Goal: Task Accomplishment & Management: Use online tool/utility

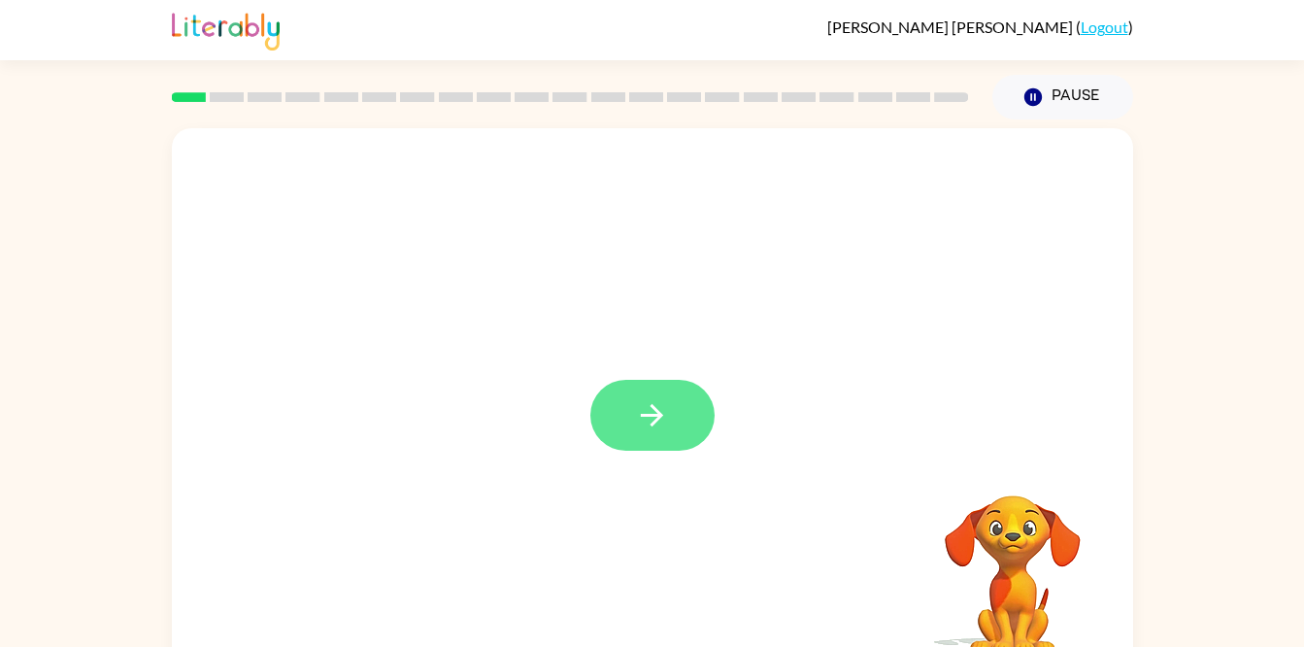
click at [648, 427] on icon "button" at bounding box center [652, 415] width 34 height 34
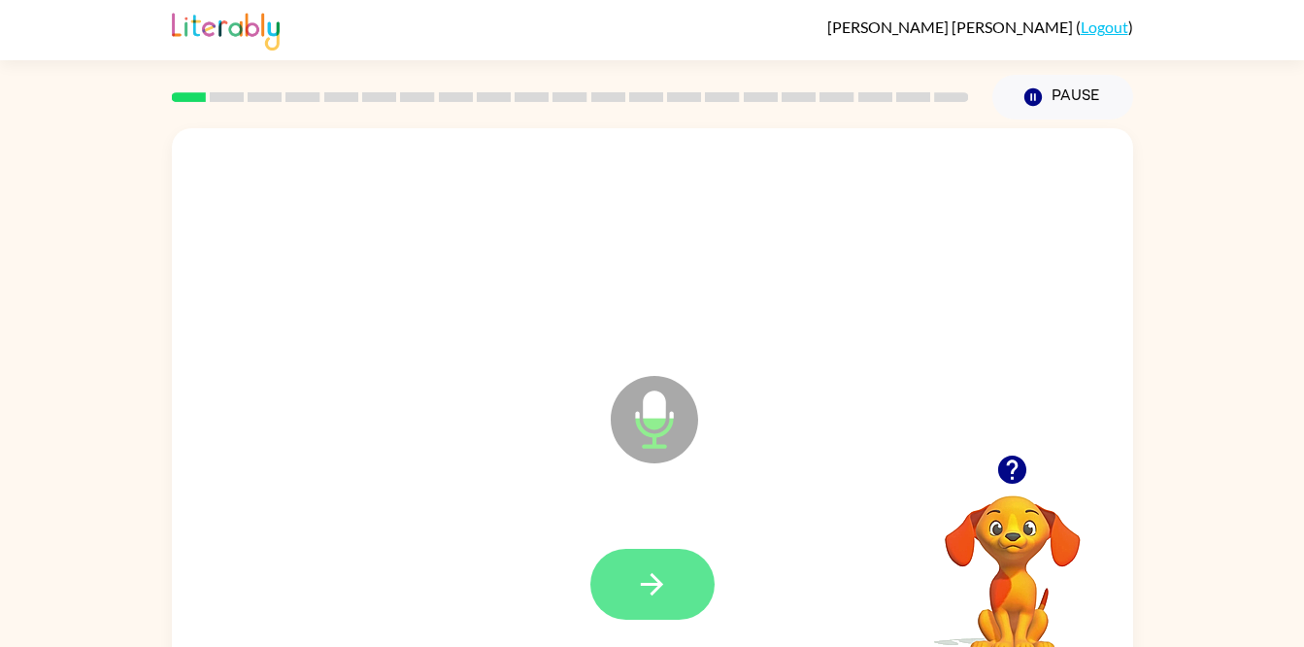
click at [686, 589] on button "button" at bounding box center [652, 584] width 124 height 71
click at [1057, 257] on div at bounding box center [652, 246] width 922 height 159
click at [656, 578] on icon "button" at bounding box center [652, 584] width 22 height 22
click at [697, 612] on button "button" at bounding box center [652, 584] width 124 height 71
click at [1009, 465] on icon "button" at bounding box center [1012, 469] width 34 height 34
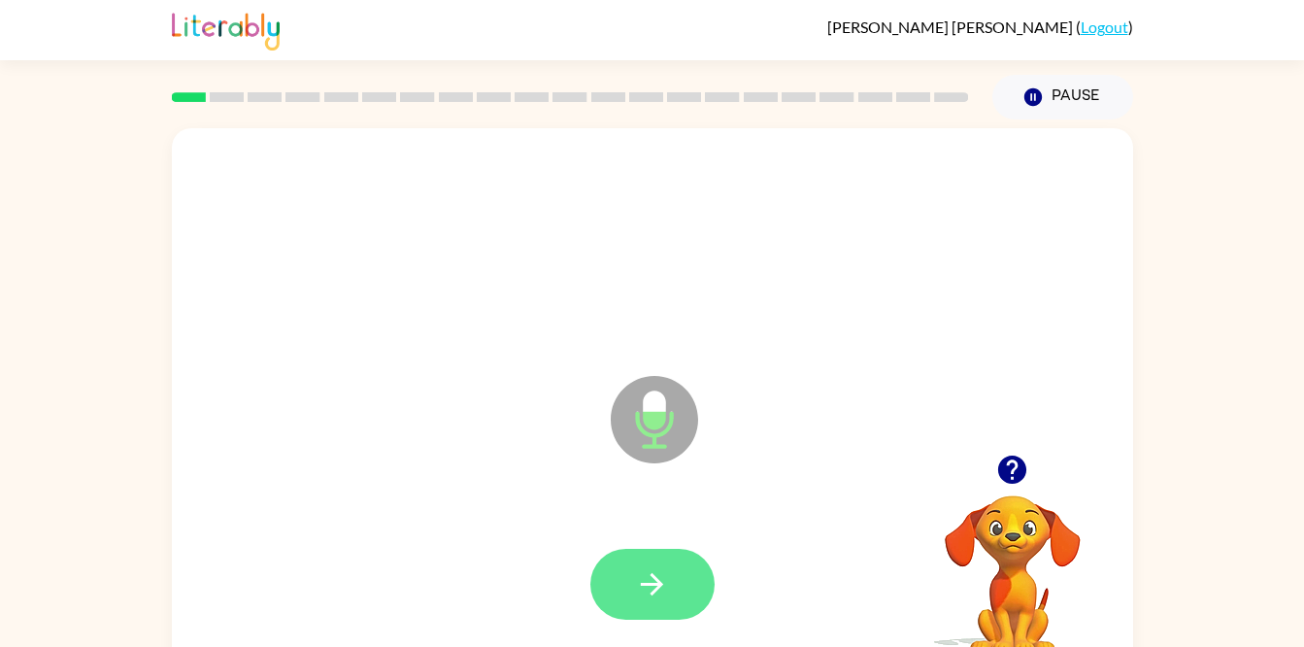
click at [661, 605] on button "button" at bounding box center [652, 584] width 124 height 71
click at [671, 615] on button "button" at bounding box center [652, 584] width 124 height 71
click at [1018, 495] on video "Your browser must support playing .mp4 files to use Literably. Please try using…" at bounding box center [1013, 562] width 194 height 194
click at [1052, 464] on div at bounding box center [1013, 470] width 194 height 50
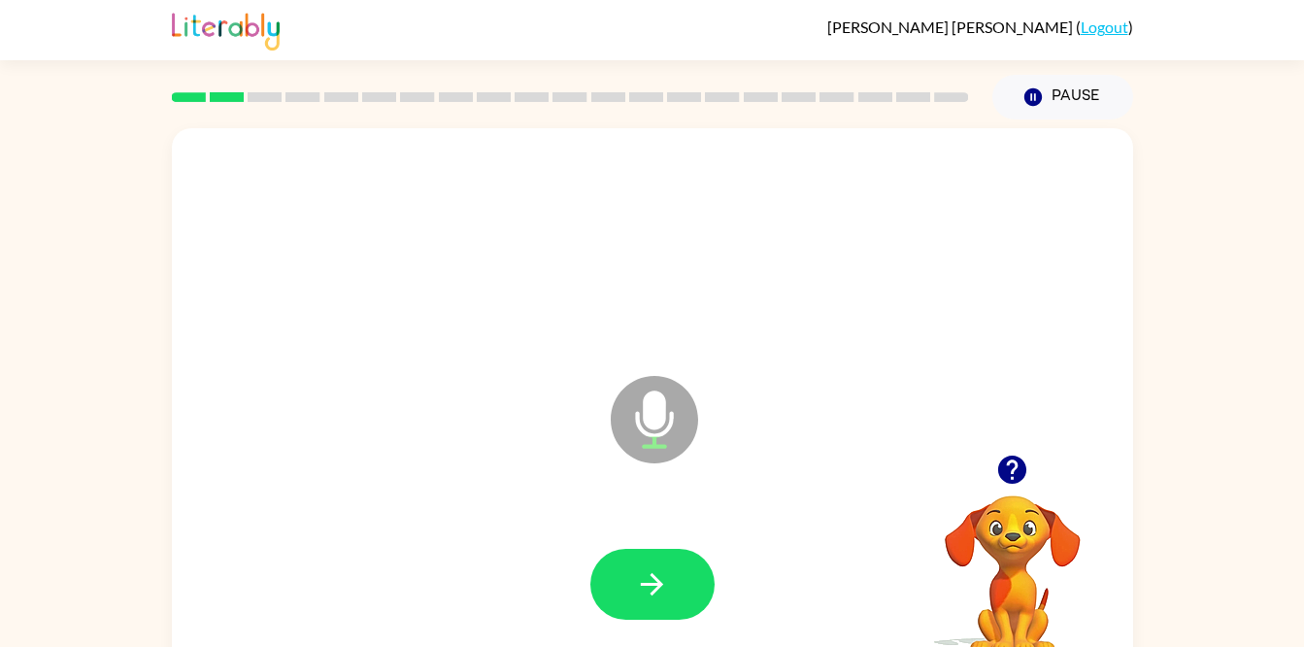
click at [1003, 481] on icon "button" at bounding box center [1012, 469] width 34 height 34
click at [659, 596] on icon "button" at bounding box center [652, 584] width 34 height 34
click at [670, 583] on button "button" at bounding box center [652, 584] width 124 height 71
click at [999, 481] on icon "button" at bounding box center [1012, 469] width 34 height 34
click at [691, 589] on button "button" at bounding box center [652, 584] width 124 height 71
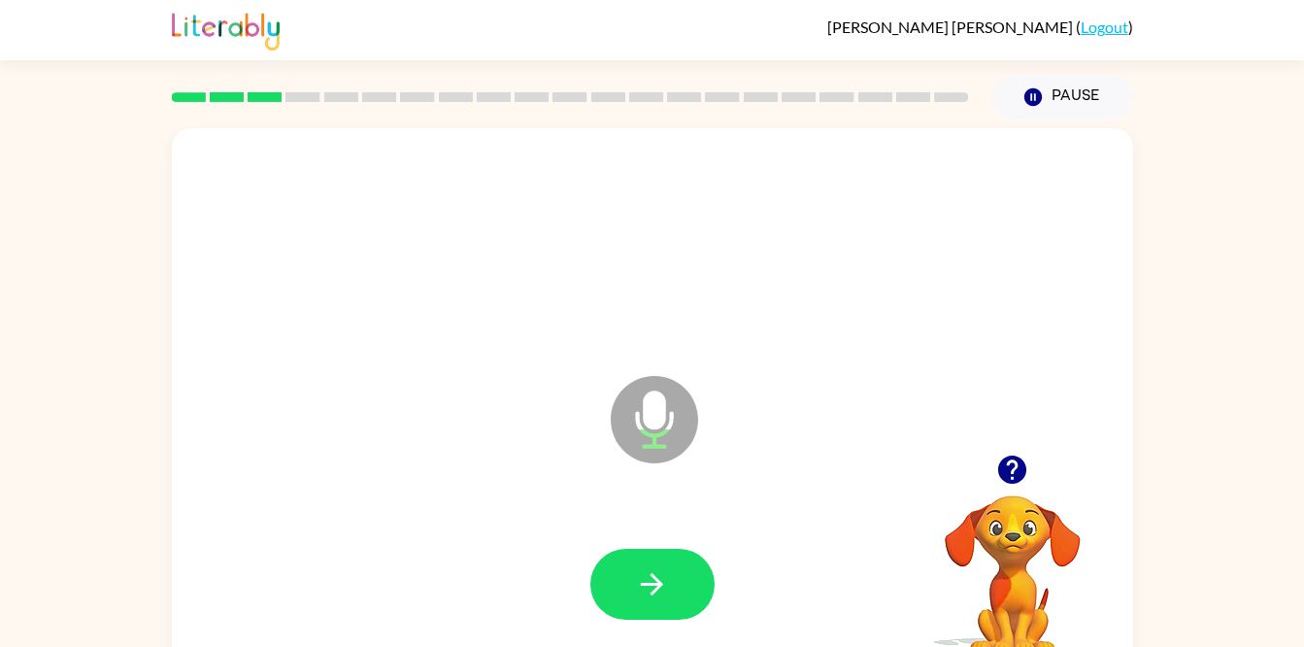
click at [1012, 482] on icon "button" at bounding box center [1012, 469] width 28 height 28
click at [674, 582] on button "button" at bounding box center [652, 584] width 124 height 71
click at [664, 568] on icon "button" at bounding box center [652, 584] width 34 height 34
click at [649, 600] on icon "button" at bounding box center [652, 584] width 34 height 34
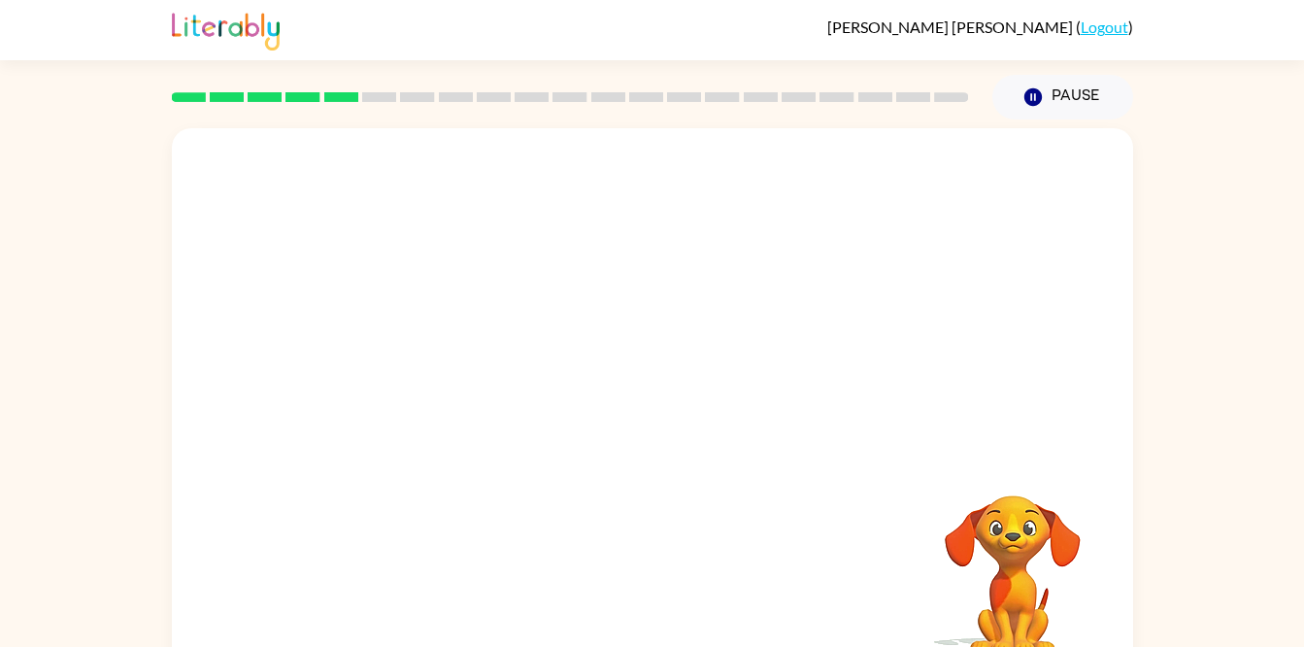
click at [1022, 545] on video "Your browser must support playing .mp4 files to use Literably. Please try using…" at bounding box center [1013, 562] width 194 height 194
click at [1037, 455] on div "Your browser must support playing .mp4 files to use Literably. Please try using…" at bounding box center [652, 405] width 961 height 554
click at [1030, 452] on div at bounding box center [652, 291] width 961 height 326
click at [973, 443] on div at bounding box center [652, 291] width 961 height 326
click at [1015, 409] on div at bounding box center [652, 291] width 961 height 326
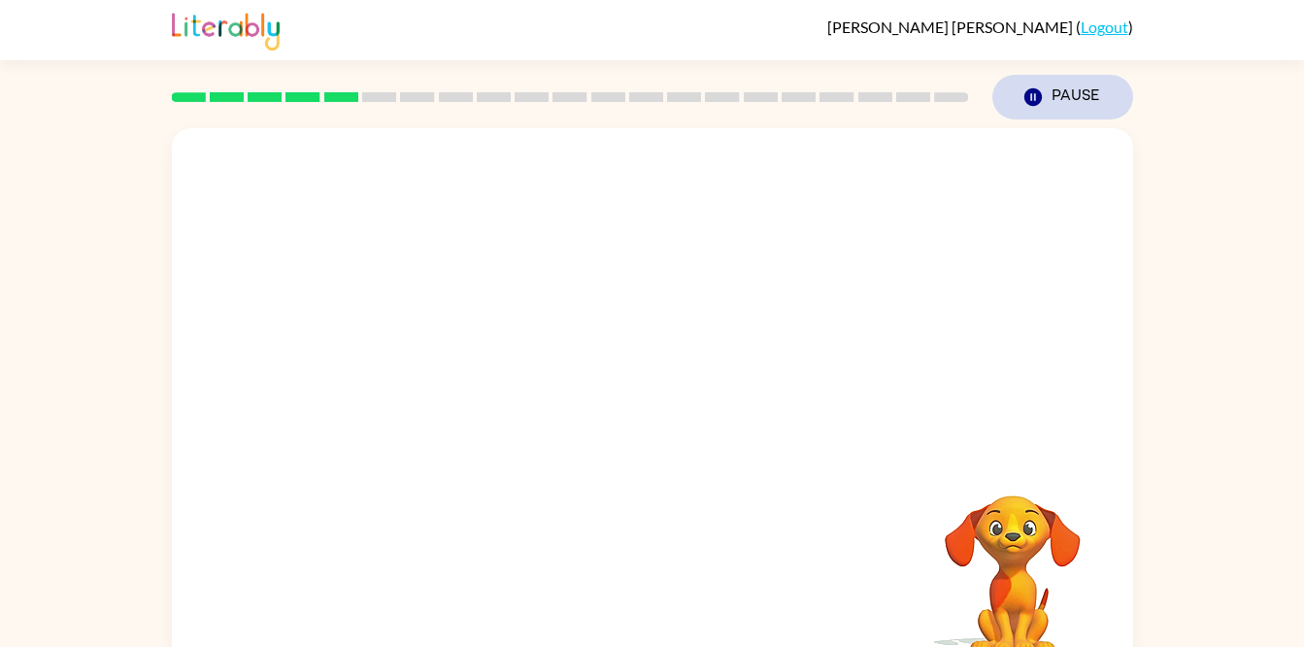
click at [1087, 97] on button "Pause Pause" at bounding box center [1062, 97] width 141 height 45
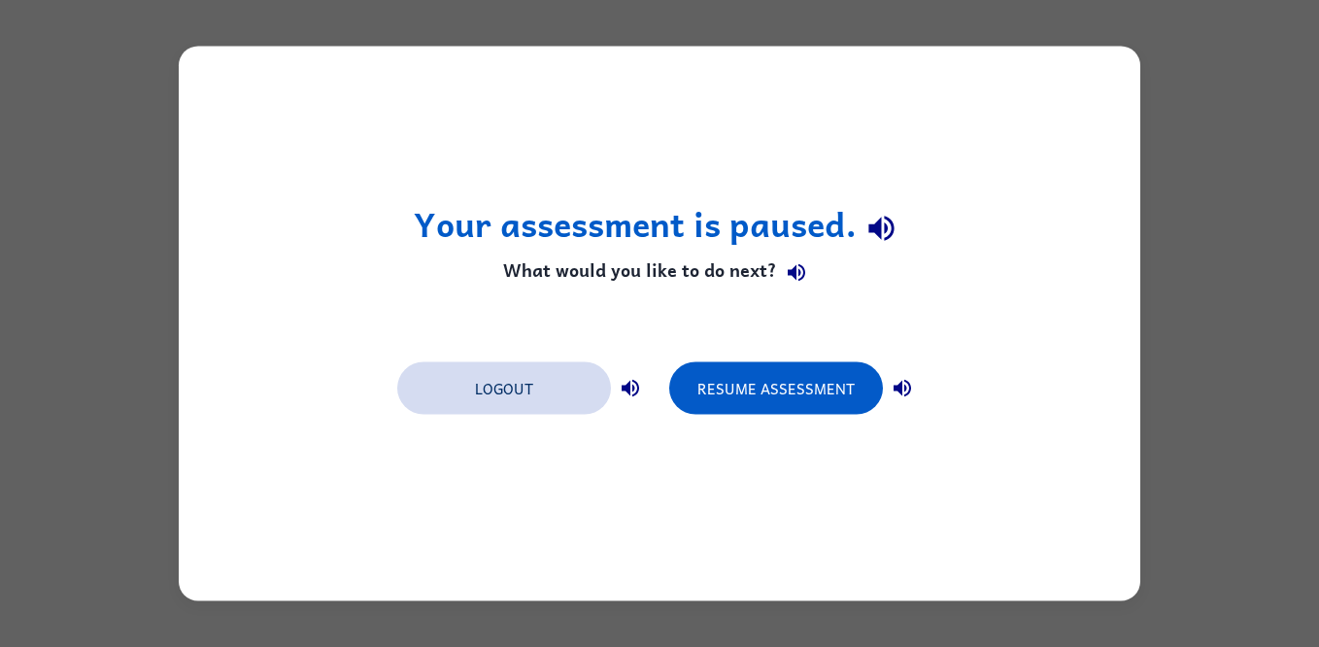
click at [527, 408] on button "Logout" at bounding box center [504, 388] width 214 height 52
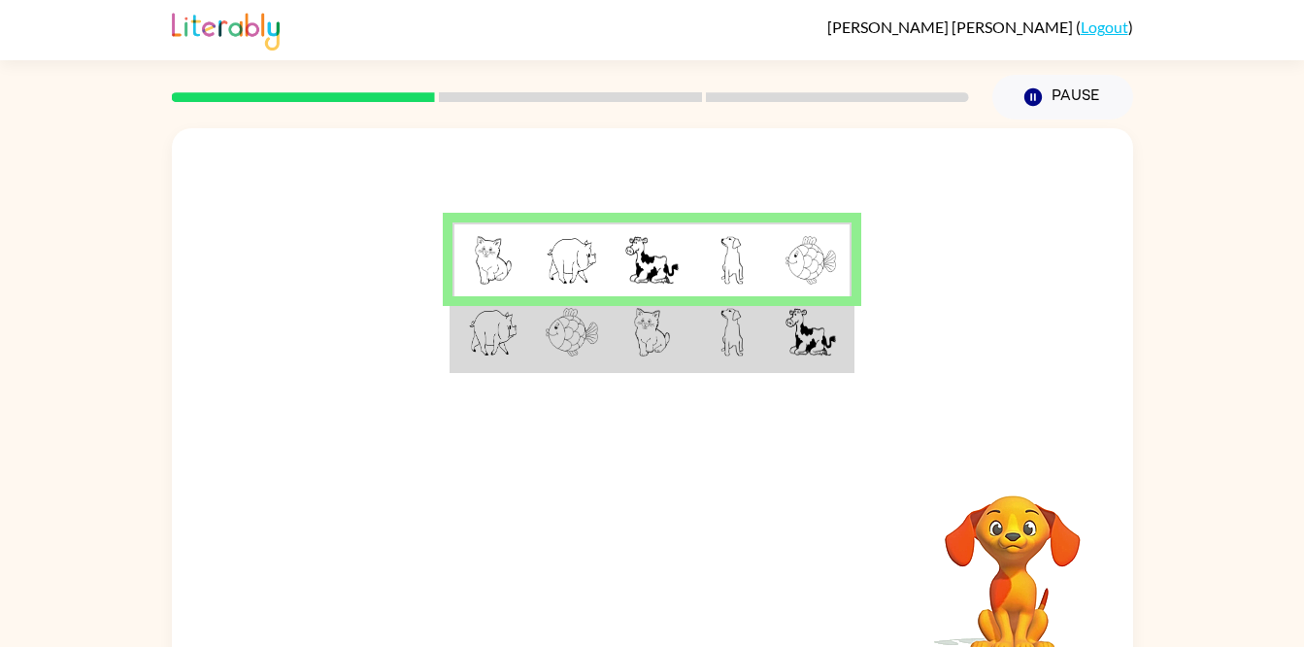
click at [781, 336] on td at bounding box center [812, 333] width 80 height 75
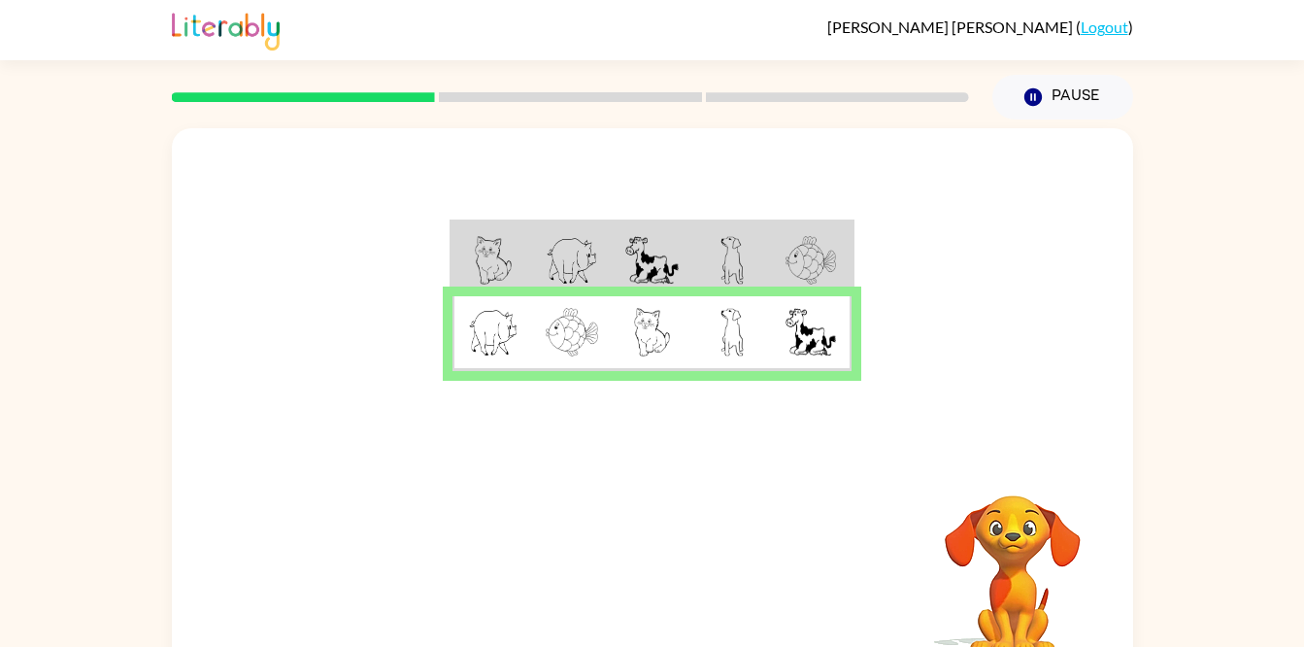
click at [1023, 555] on video "Your browser must support playing .mp4 files to use Literably. Please try using…" at bounding box center [1013, 562] width 194 height 194
click at [690, 571] on button "button" at bounding box center [652, 573] width 124 height 71
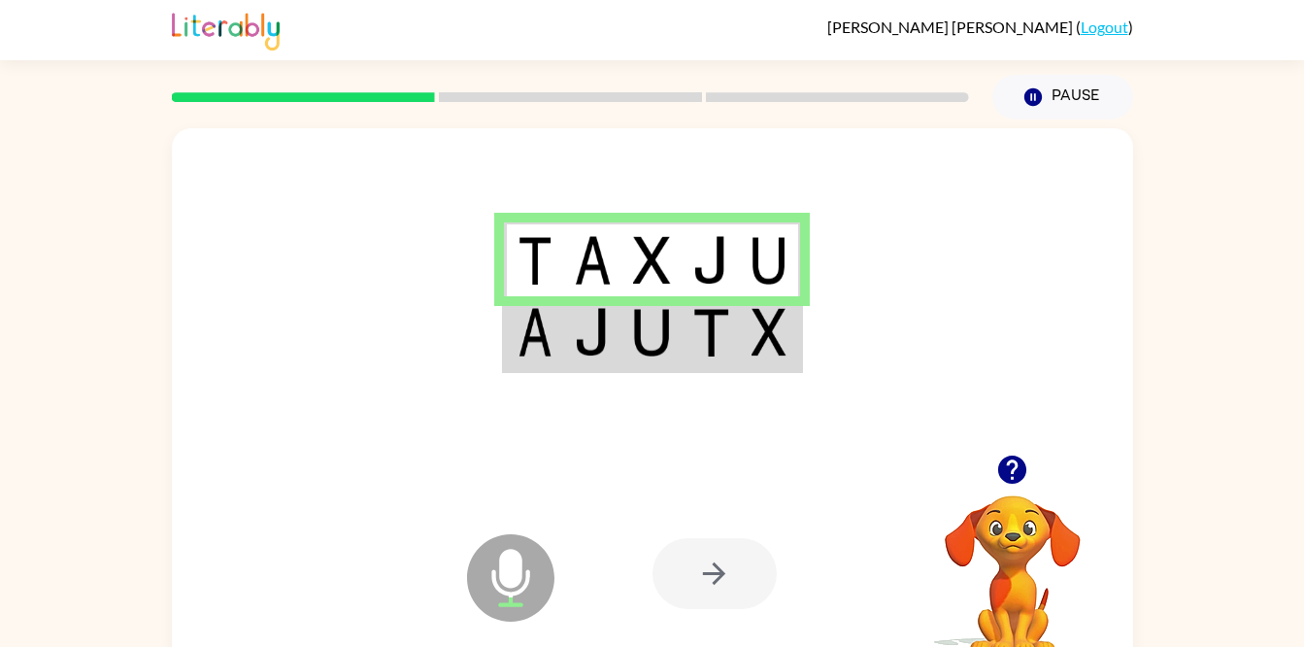
click at [747, 594] on div at bounding box center [714, 573] width 124 height 71
click at [714, 331] on img at bounding box center [710, 332] width 37 height 49
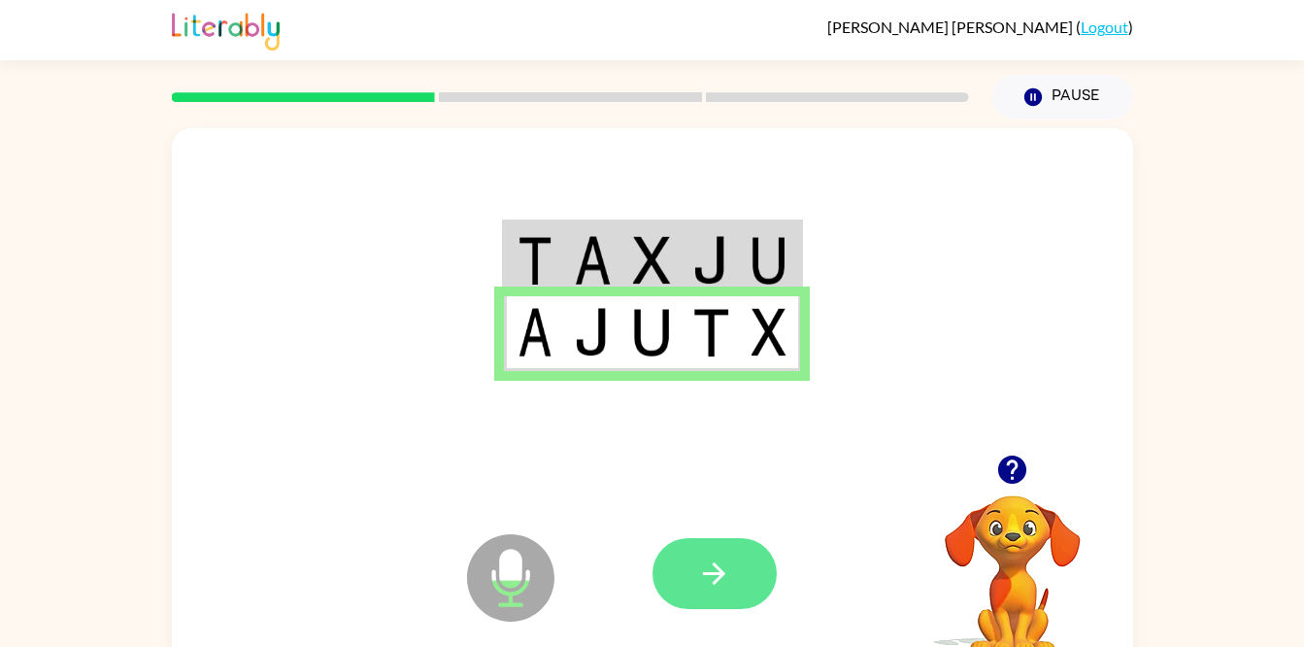
click at [723, 590] on icon "button" at bounding box center [714, 573] width 34 height 34
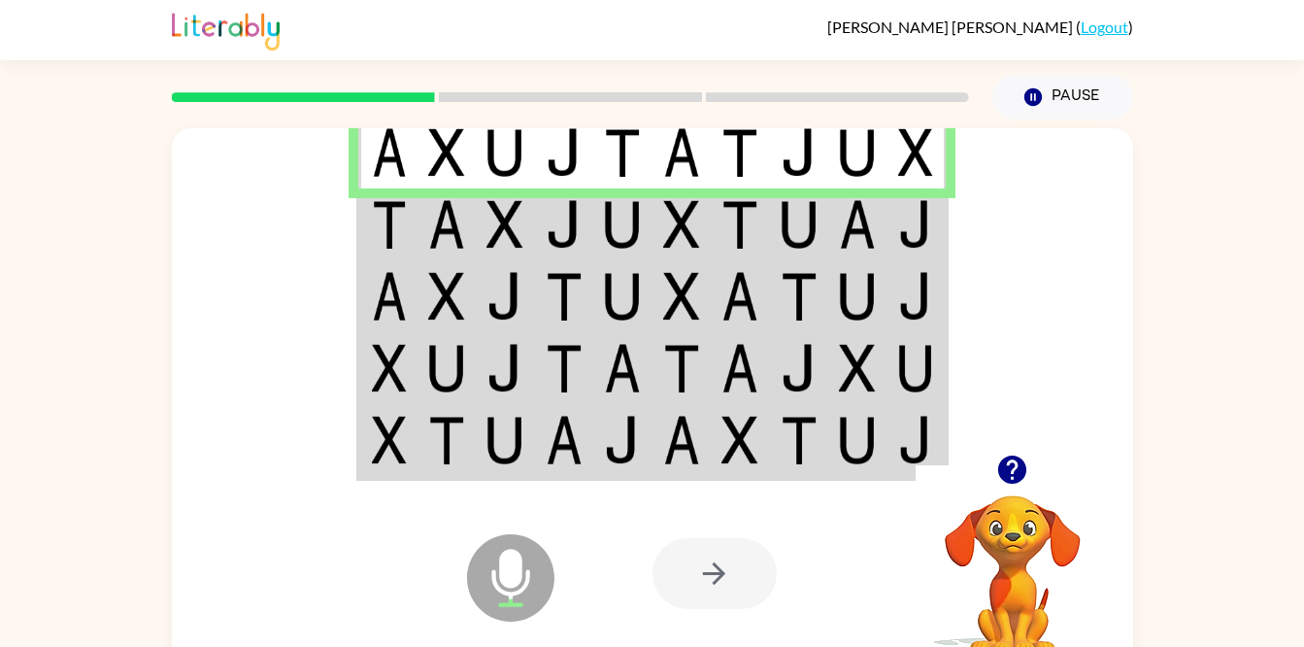
click at [789, 249] on img at bounding box center [799, 224] width 37 height 49
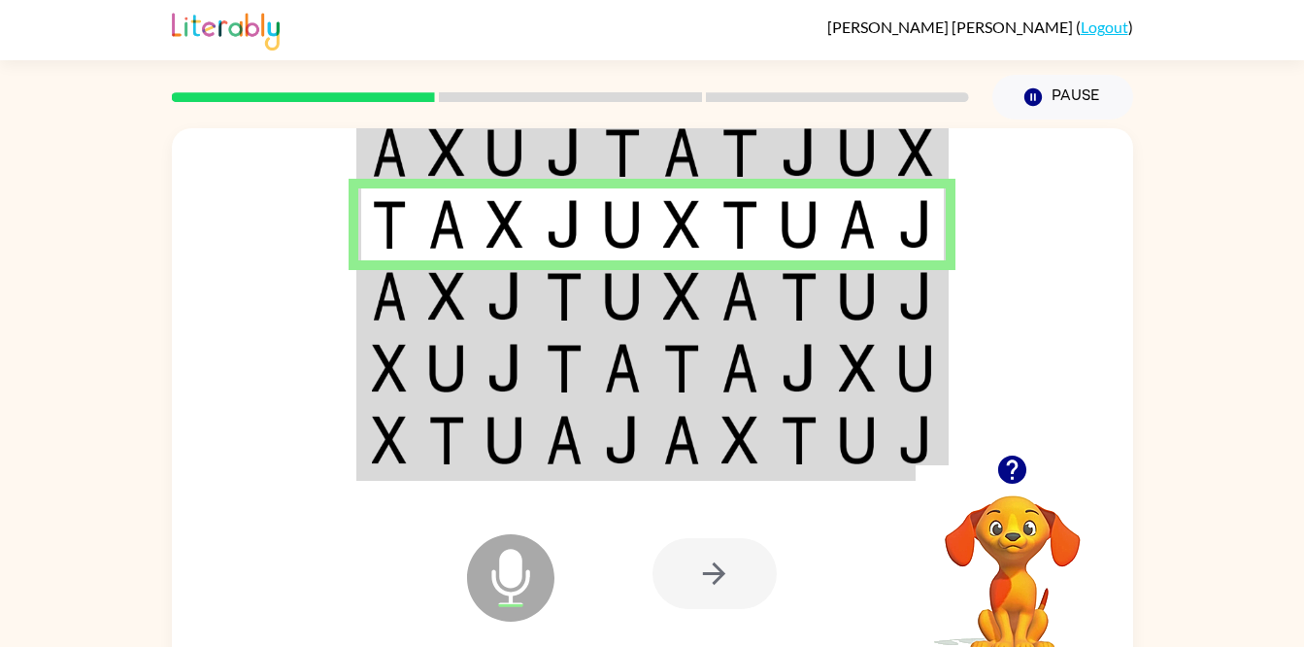
click at [543, 286] on td at bounding box center [564, 296] width 59 height 72
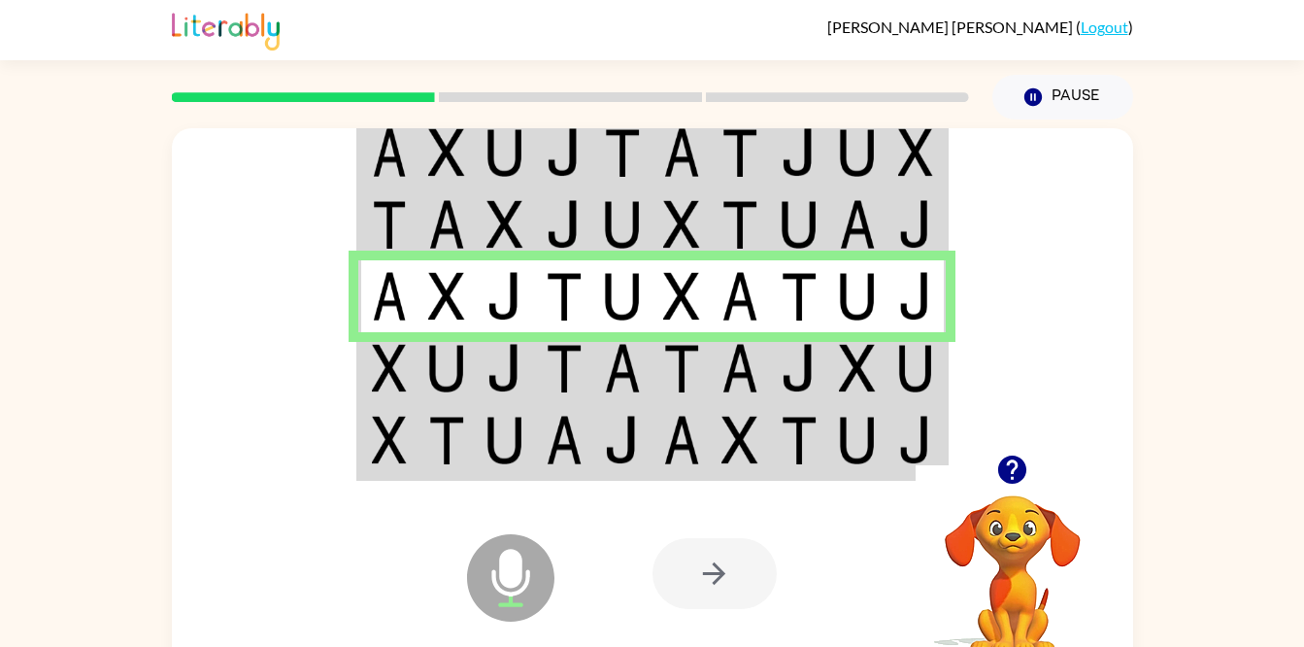
click at [711, 382] on td at bounding box center [740, 368] width 59 height 72
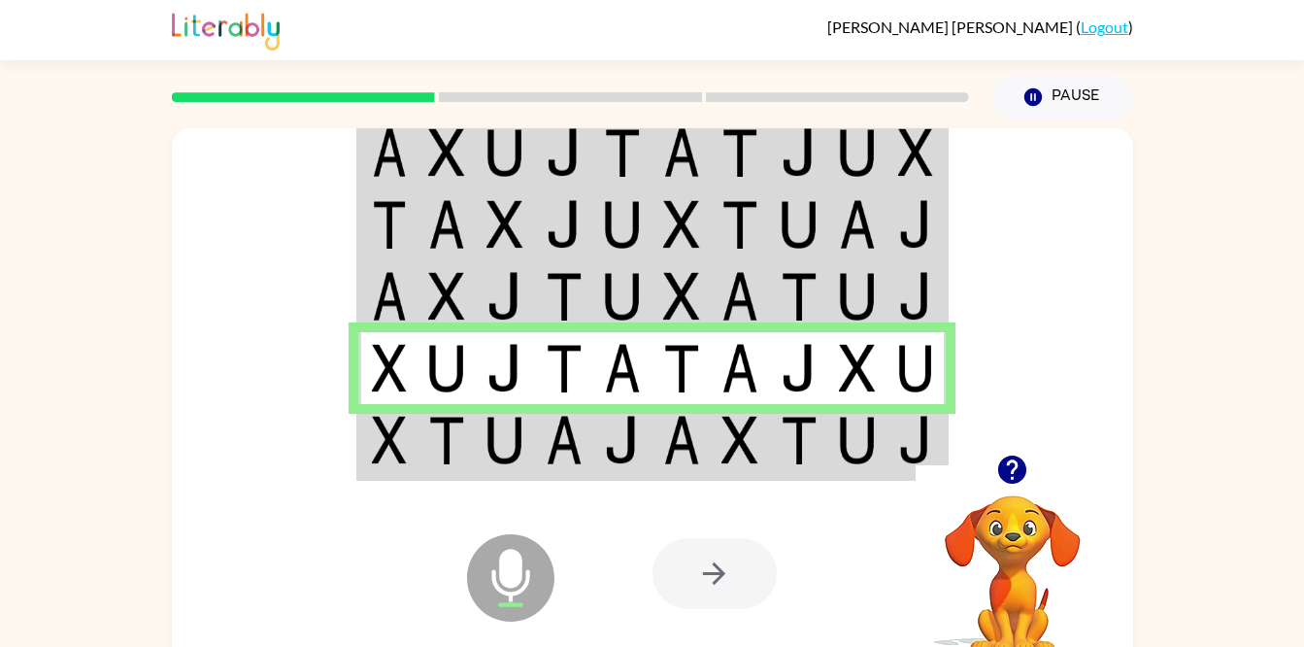
click at [554, 444] on img at bounding box center [564, 440] width 37 height 49
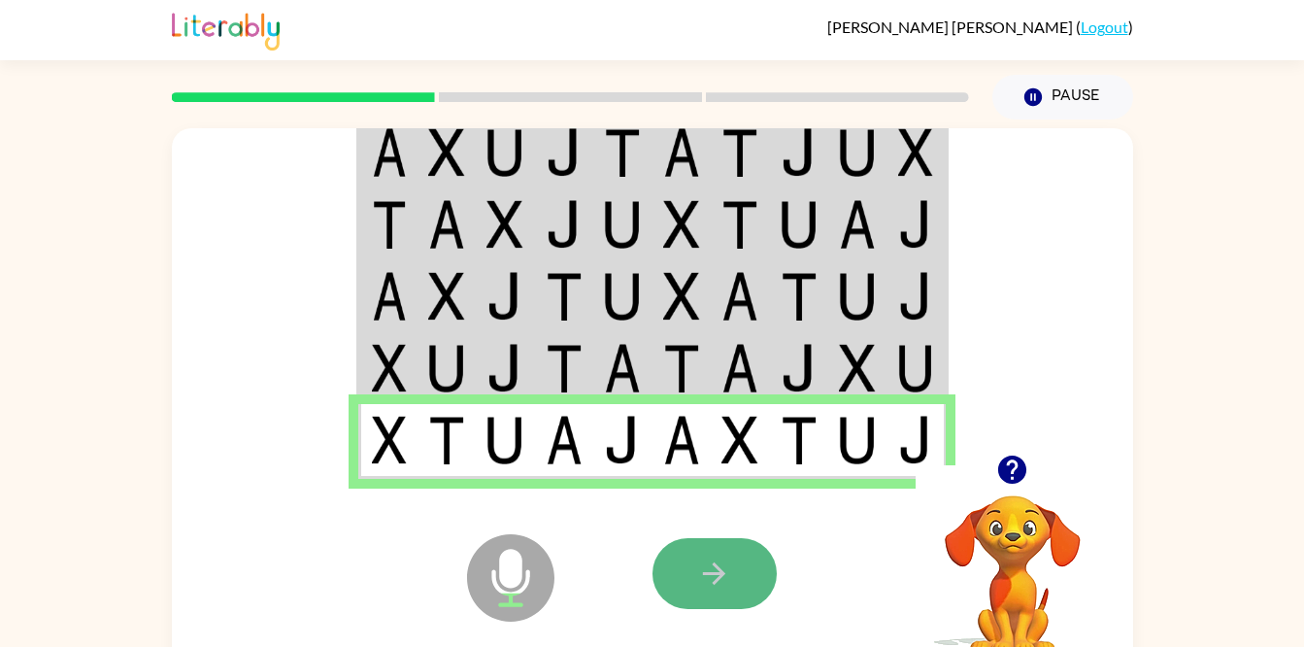
click at [734, 561] on button "button" at bounding box center [714, 573] width 124 height 71
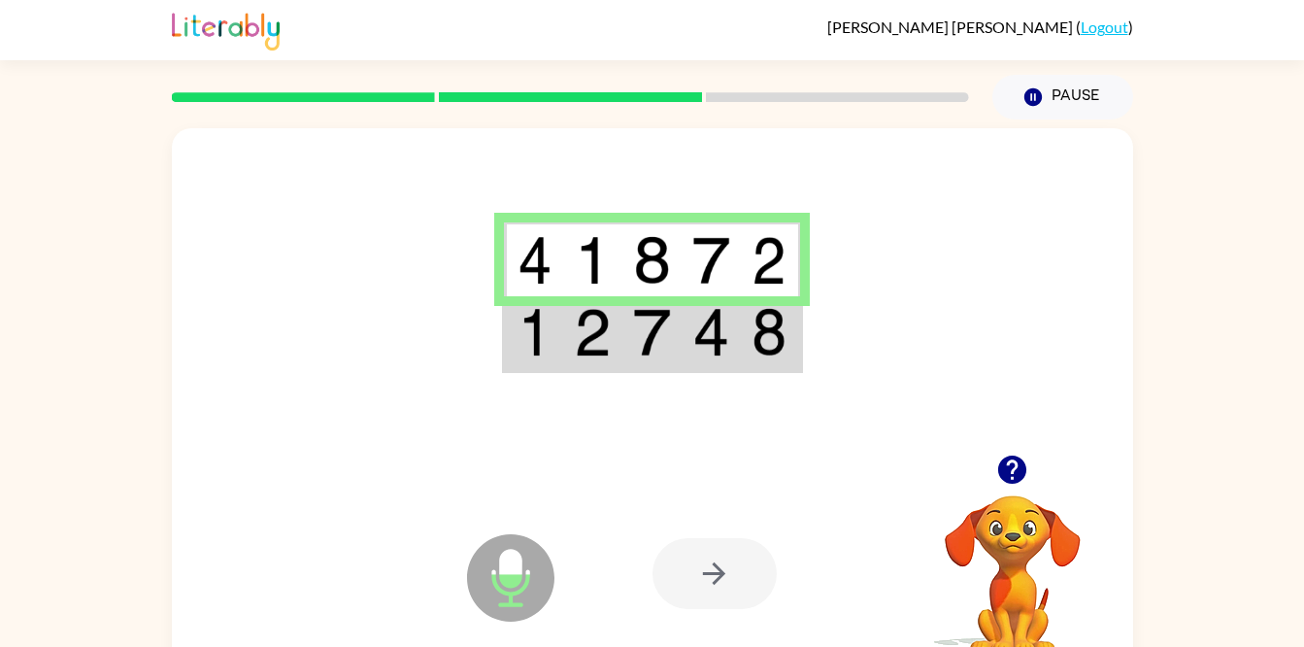
click at [636, 349] on img at bounding box center [651, 332] width 37 height 49
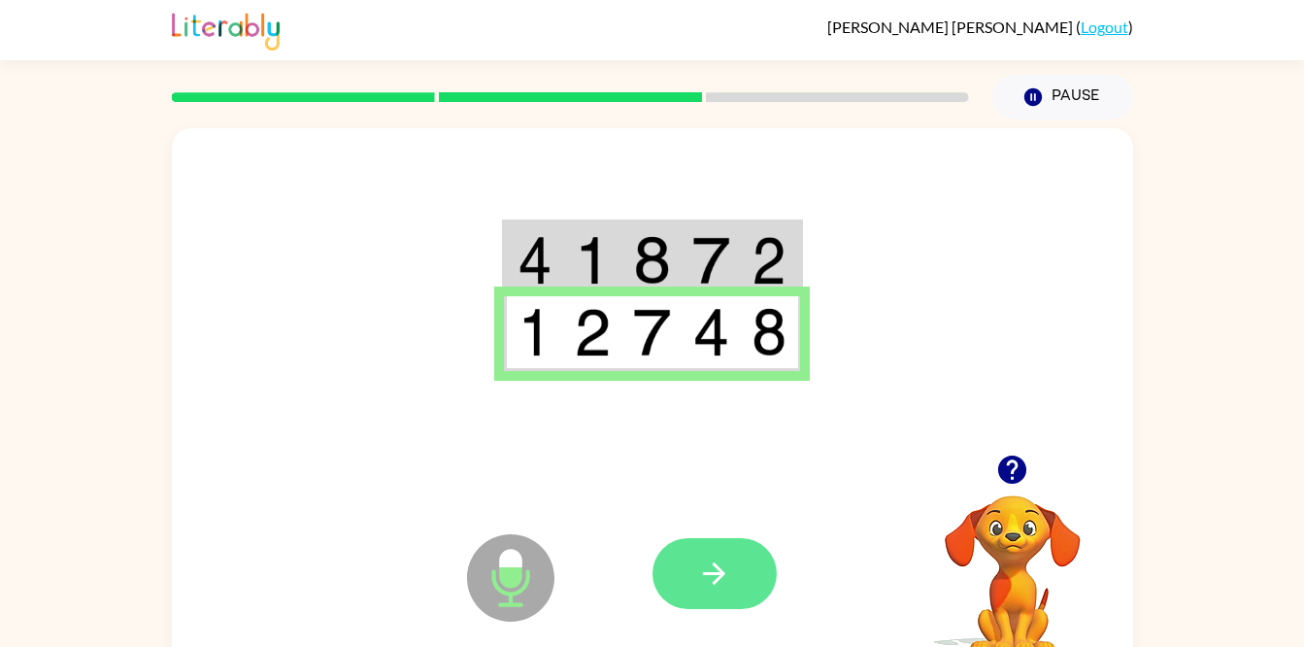
click at [695, 580] on button "button" at bounding box center [714, 573] width 124 height 71
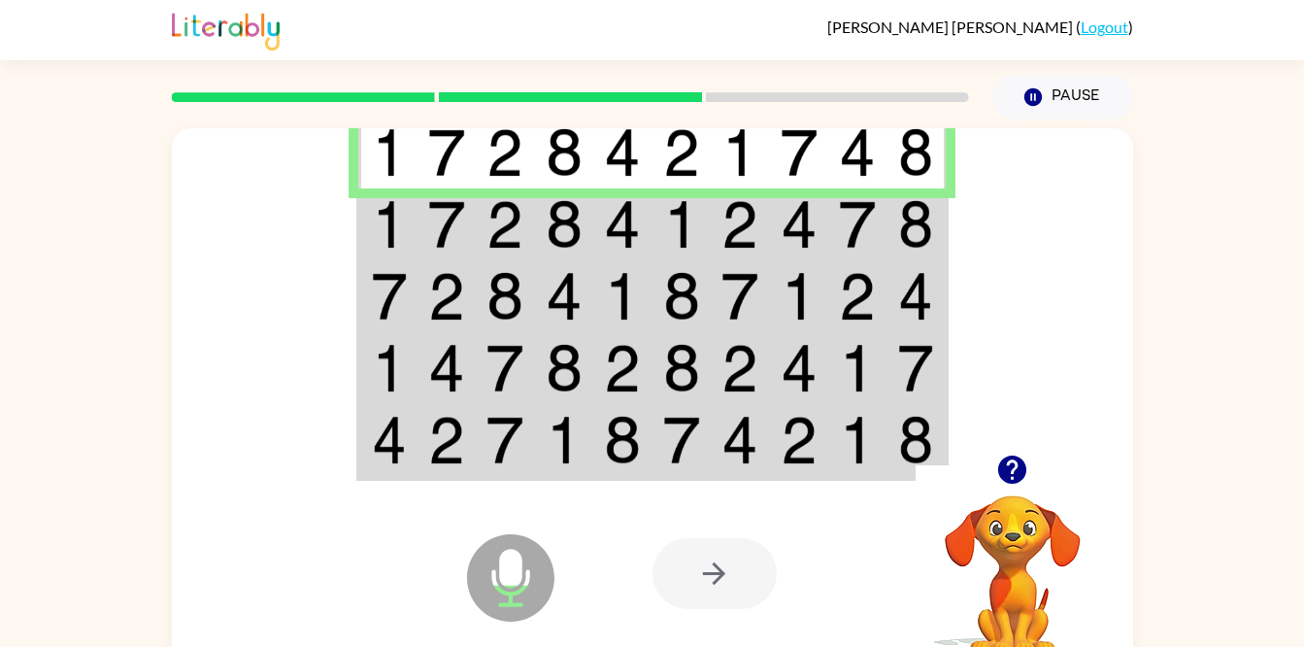
click at [482, 218] on td at bounding box center [505, 224] width 59 height 72
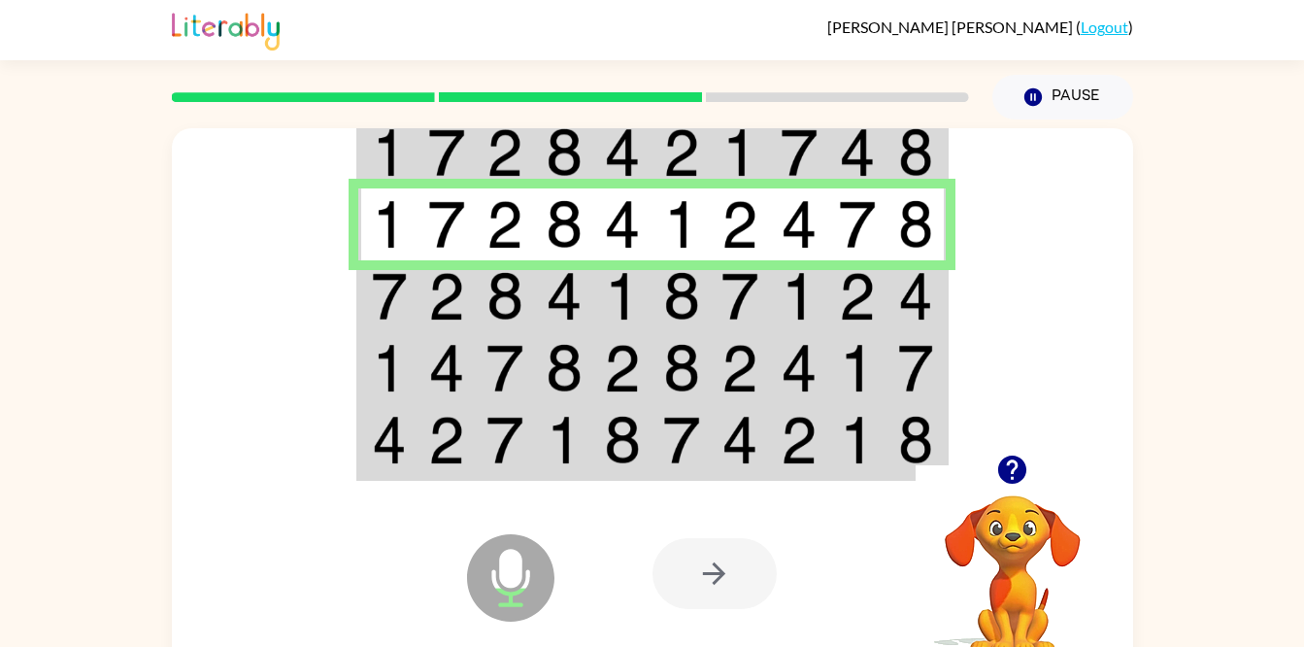
click at [584, 318] on td at bounding box center [564, 296] width 59 height 72
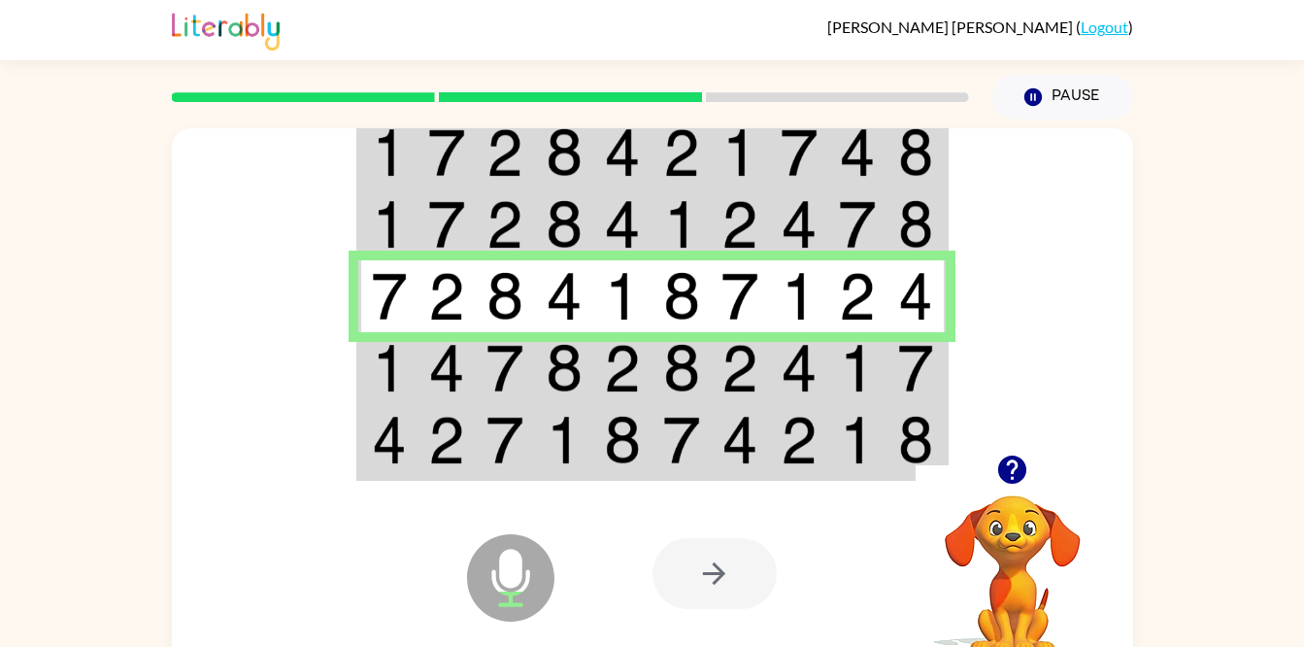
click at [624, 385] on img at bounding box center [622, 368] width 37 height 49
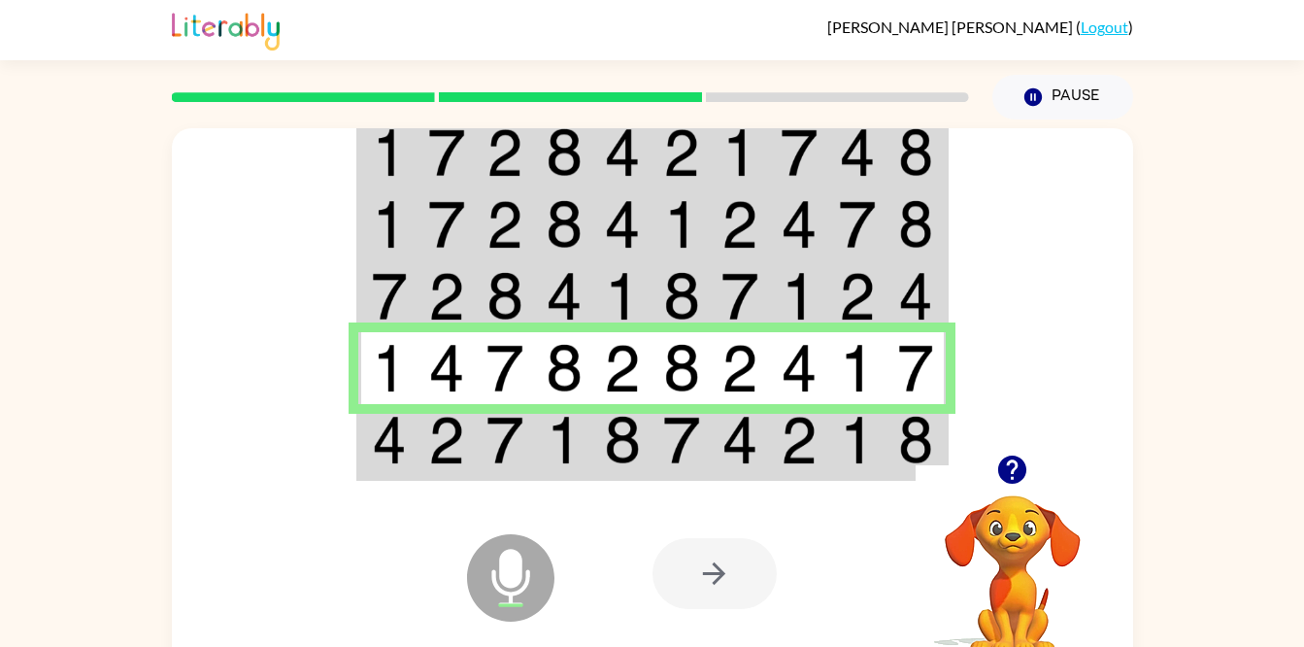
click at [894, 453] on td at bounding box center [916, 441] width 59 height 75
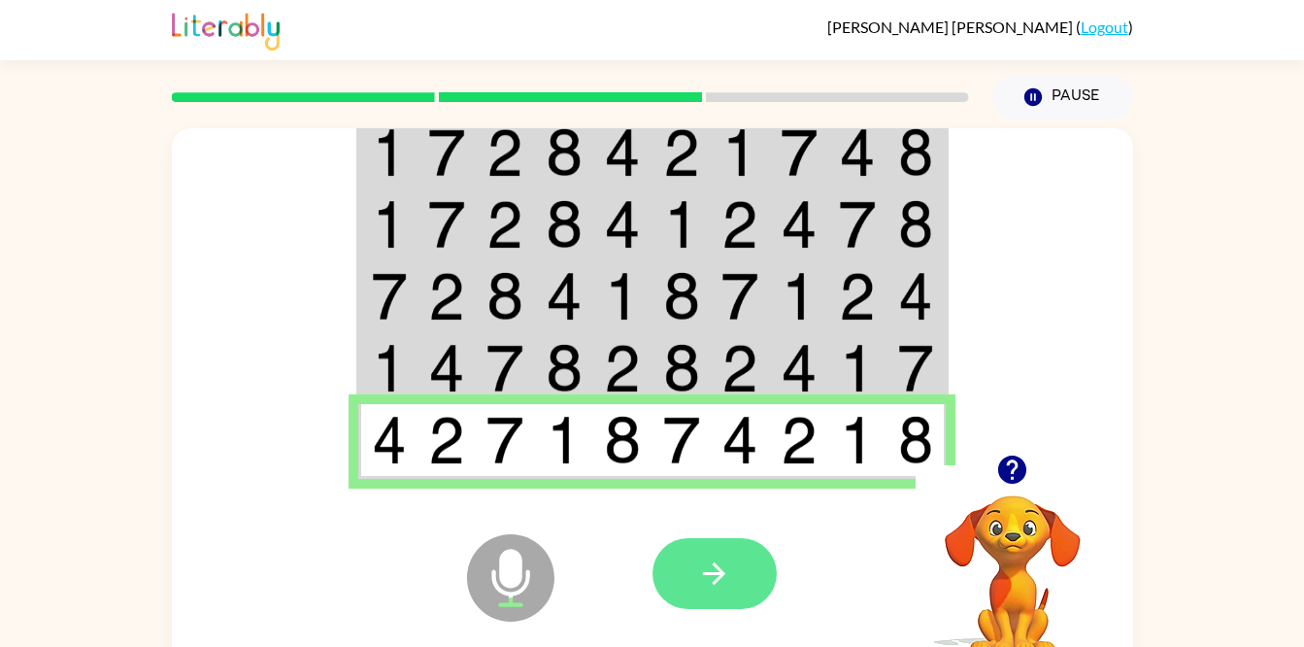
click at [726, 585] on icon "button" at bounding box center [714, 573] width 34 height 34
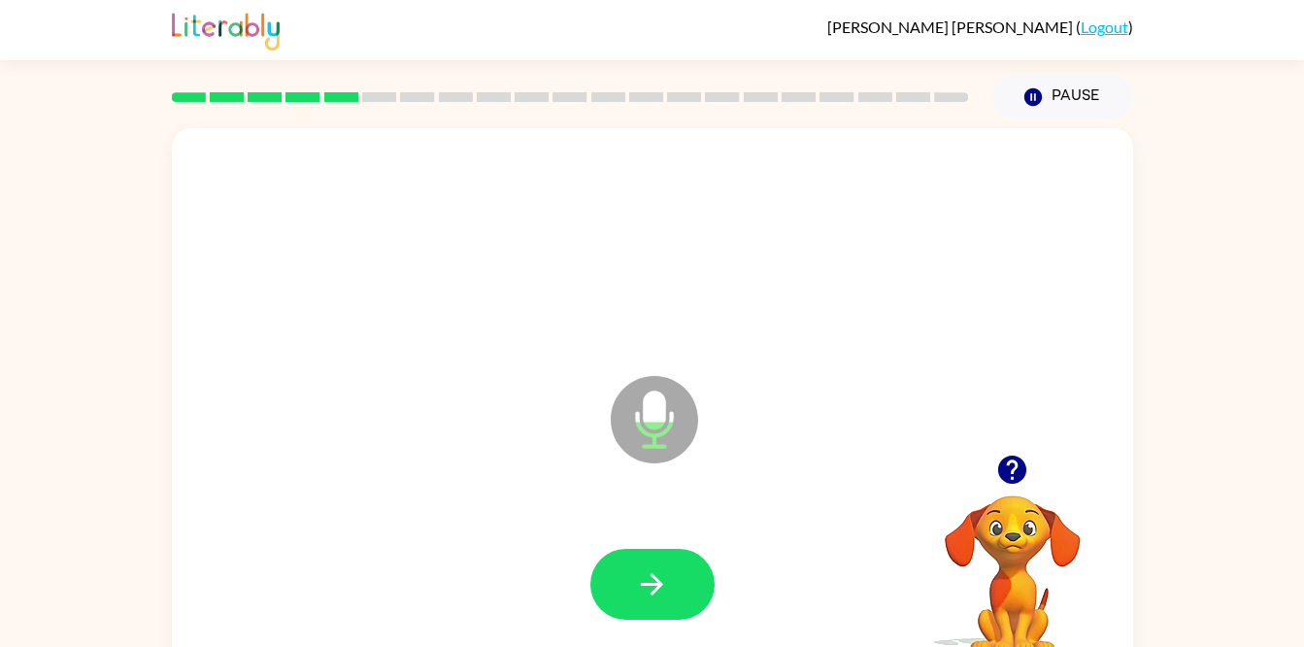
click at [1022, 481] on icon "button" at bounding box center [1012, 469] width 34 height 34
click at [656, 598] on icon "button" at bounding box center [652, 584] width 34 height 34
click at [620, 578] on button "button" at bounding box center [652, 584] width 124 height 71
click at [649, 590] on icon "button" at bounding box center [652, 584] width 34 height 34
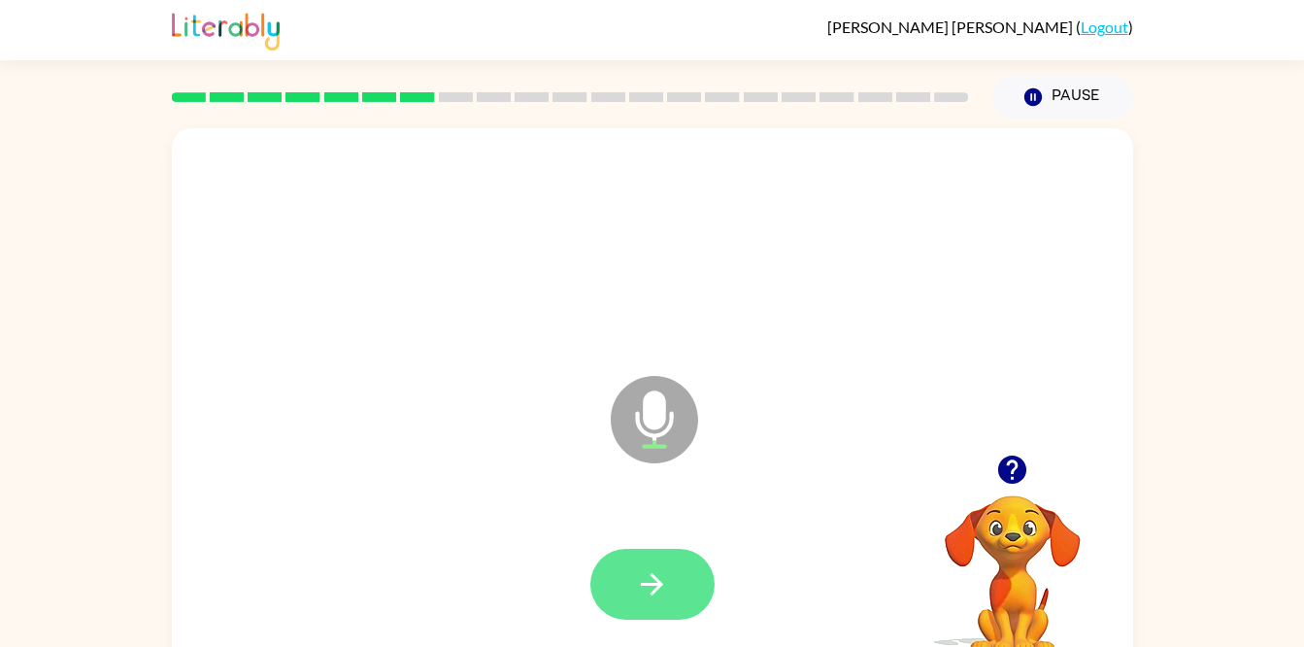
click at [656, 577] on icon "button" at bounding box center [652, 584] width 34 height 34
click at [661, 587] on icon "button" at bounding box center [652, 584] width 34 height 34
click at [621, 594] on button "button" at bounding box center [652, 584] width 124 height 71
click at [668, 589] on icon "button" at bounding box center [652, 584] width 34 height 34
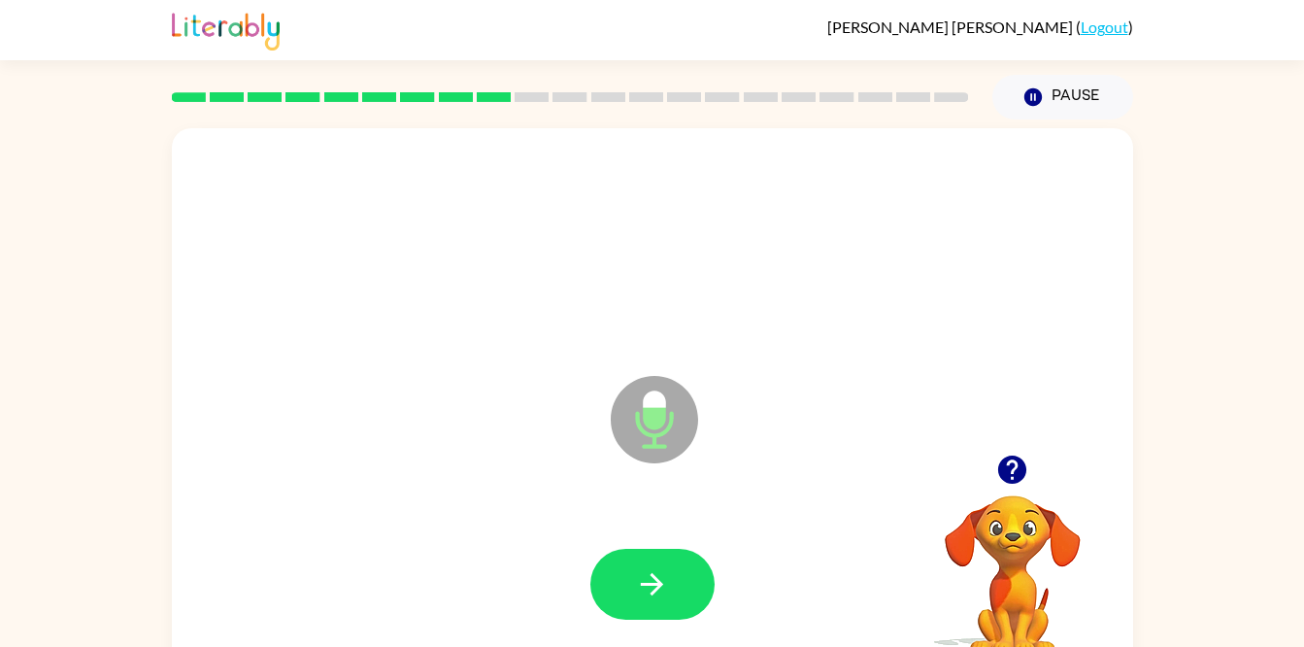
click at [1007, 485] on icon "button" at bounding box center [1012, 469] width 34 height 34
click at [642, 561] on button "button" at bounding box center [652, 584] width 124 height 71
click at [643, 593] on icon "button" at bounding box center [652, 584] width 34 height 34
click at [666, 586] on icon "button" at bounding box center [652, 584] width 34 height 34
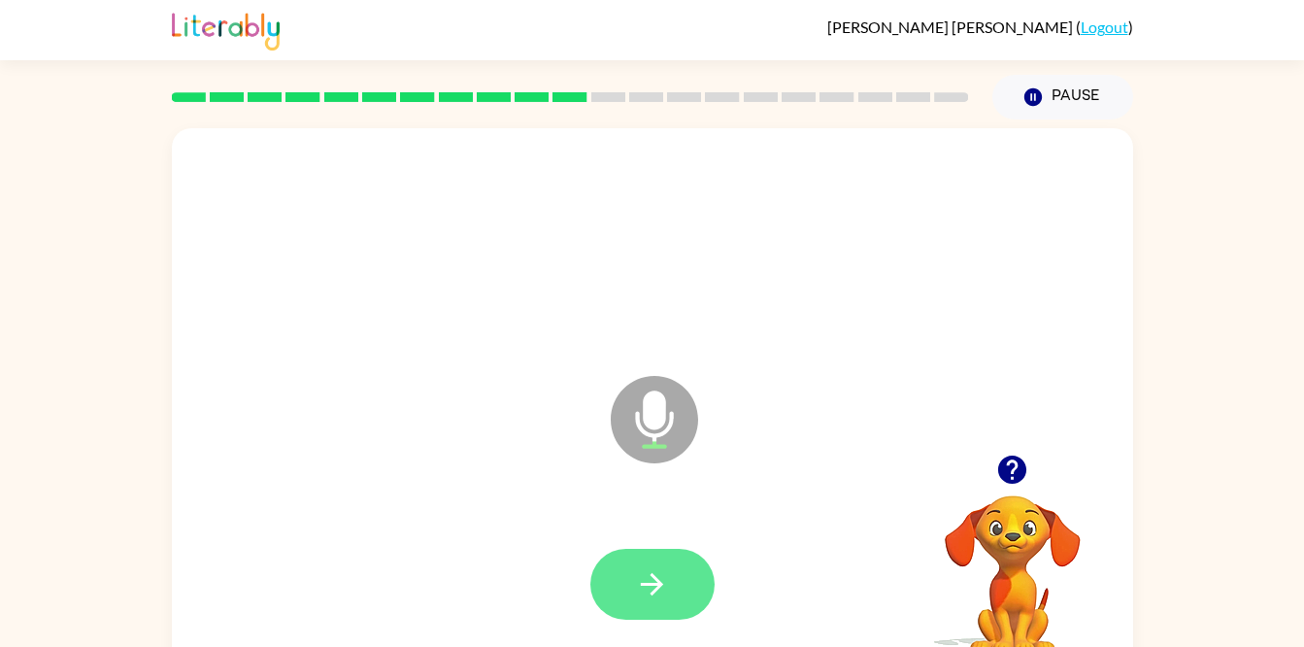
click at [616, 616] on button "button" at bounding box center [652, 584] width 124 height 71
click at [665, 618] on button "button" at bounding box center [652, 584] width 124 height 71
click at [644, 598] on icon "button" at bounding box center [652, 584] width 34 height 34
click at [651, 616] on button "button" at bounding box center [652, 584] width 124 height 71
click at [686, 583] on button "button" at bounding box center [652, 584] width 124 height 71
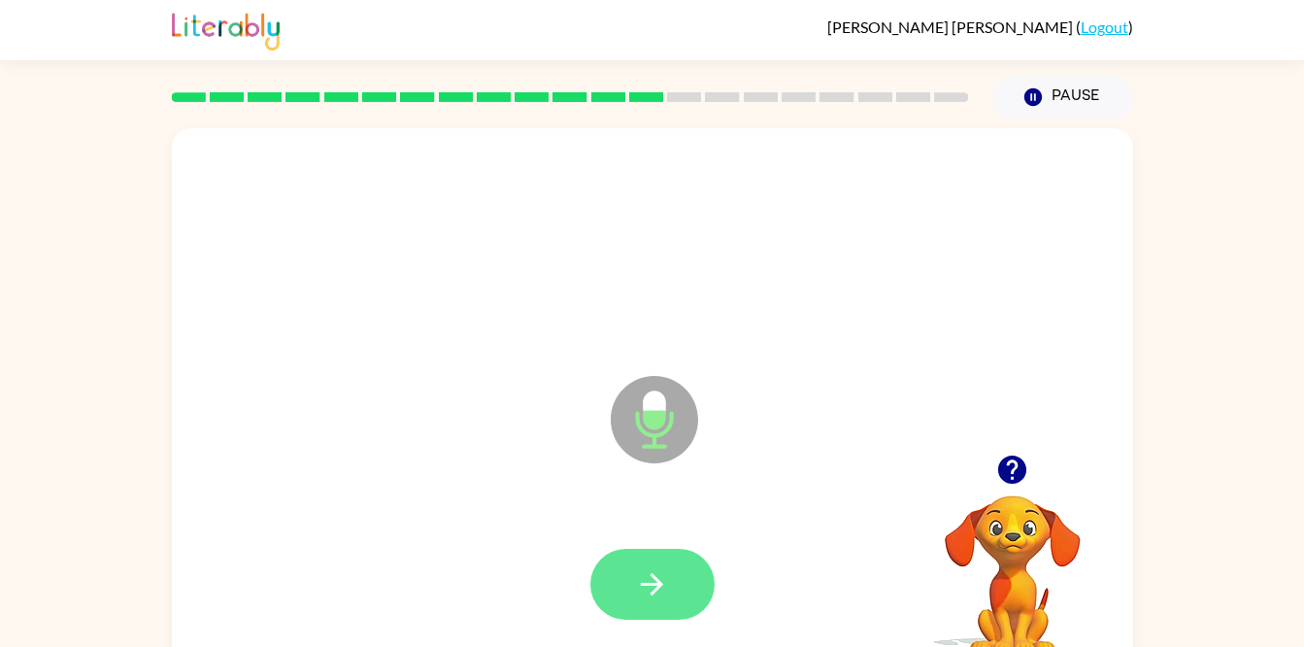
click at [649, 582] on icon "button" at bounding box center [652, 584] width 34 height 34
click at [994, 477] on button "button" at bounding box center [1012, 470] width 50 height 50
click at [641, 591] on icon "button" at bounding box center [652, 584] width 34 height 34
click at [680, 589] on button "button" at bounding box center [652, 584] width 124 height 71
click at [634, 582] on button "button" at bounding box center [652, 584] width 124 height 71
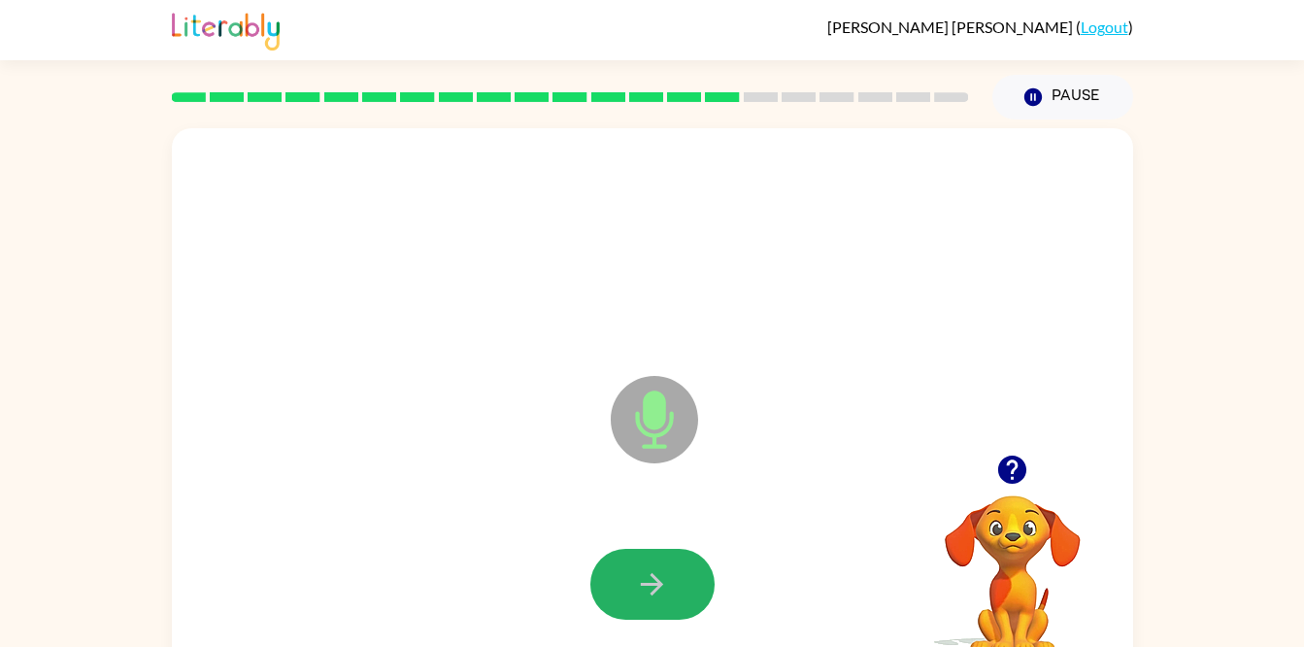
click at [634, 582] on button "button" at bounding box center [652, 584] width 124 height 71
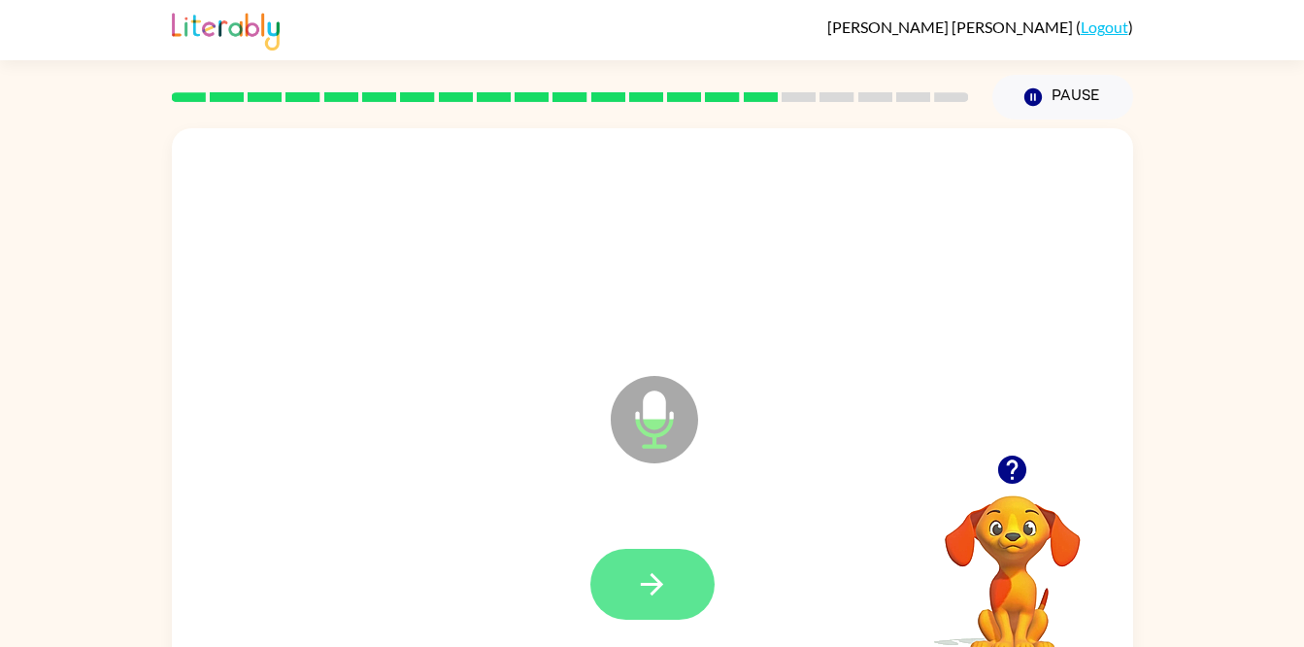
click at [632, 588] on button "button" at bounding box center [652, 584] width 124 height 71
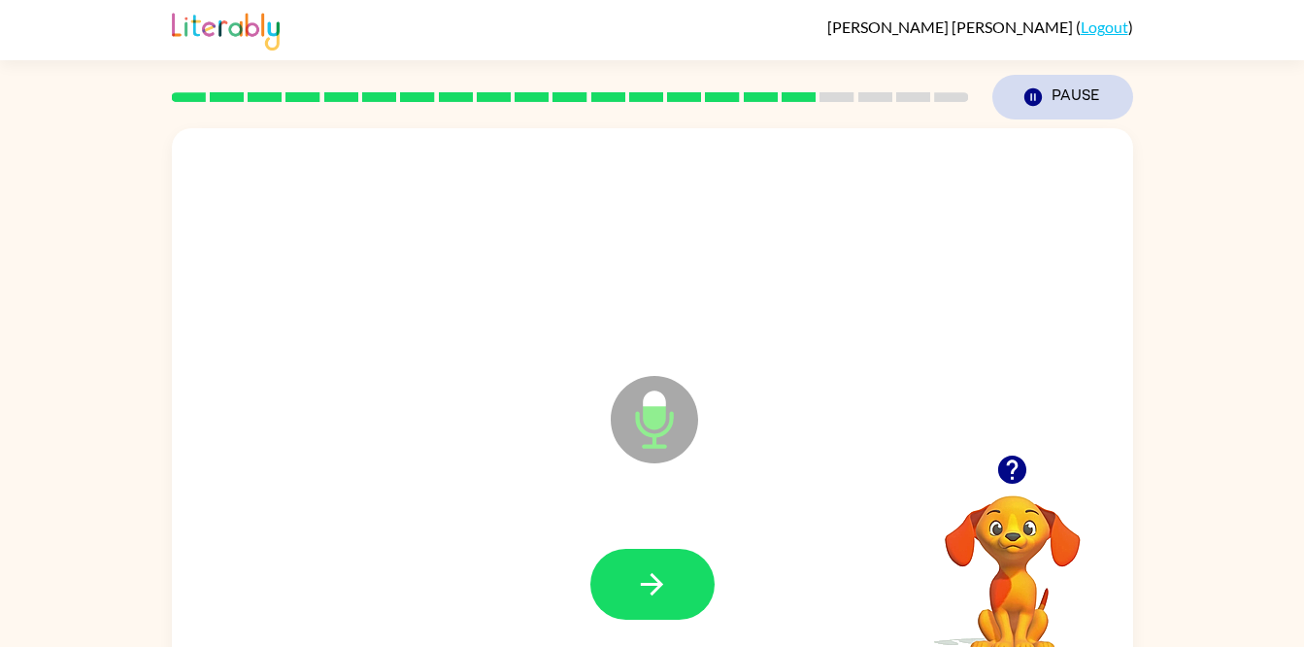
click at [1029, 101] on icon "button" at bounding box center [1031, 96] width 17 height 17
